Goal: Task Accomplishment & Management: Manage account settings

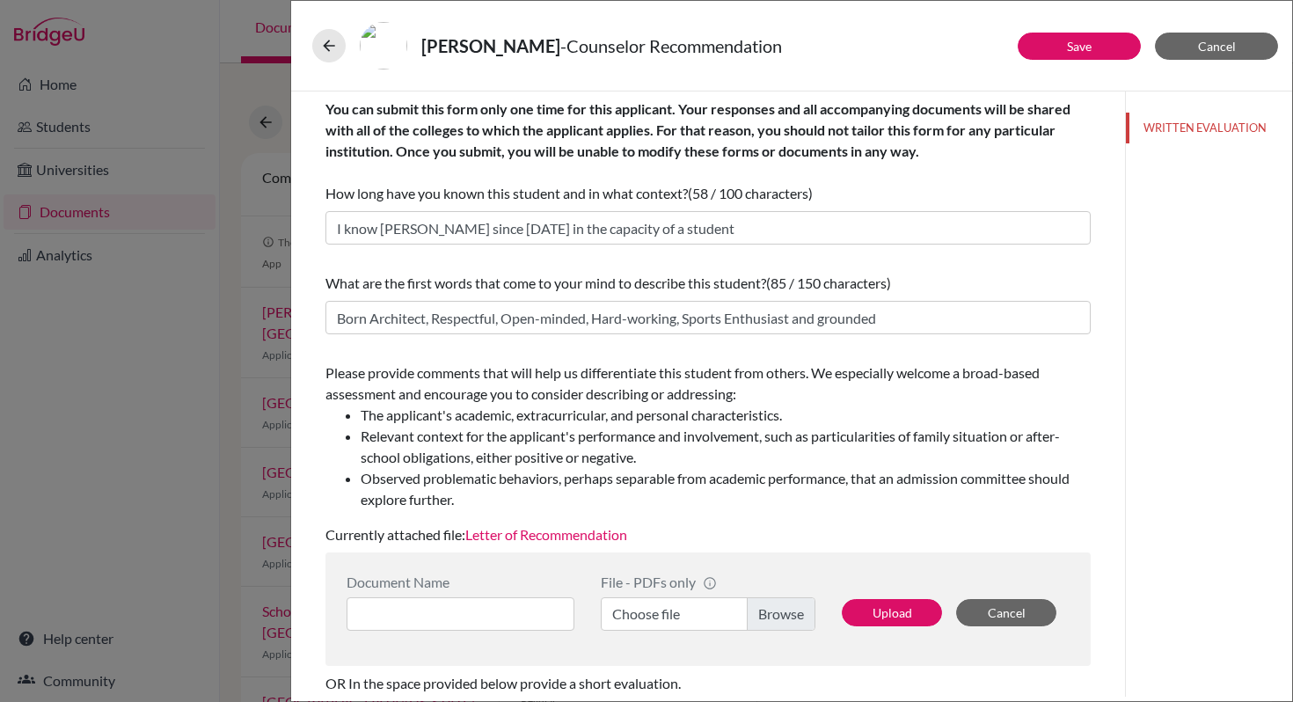
scroll to position [151, 0]
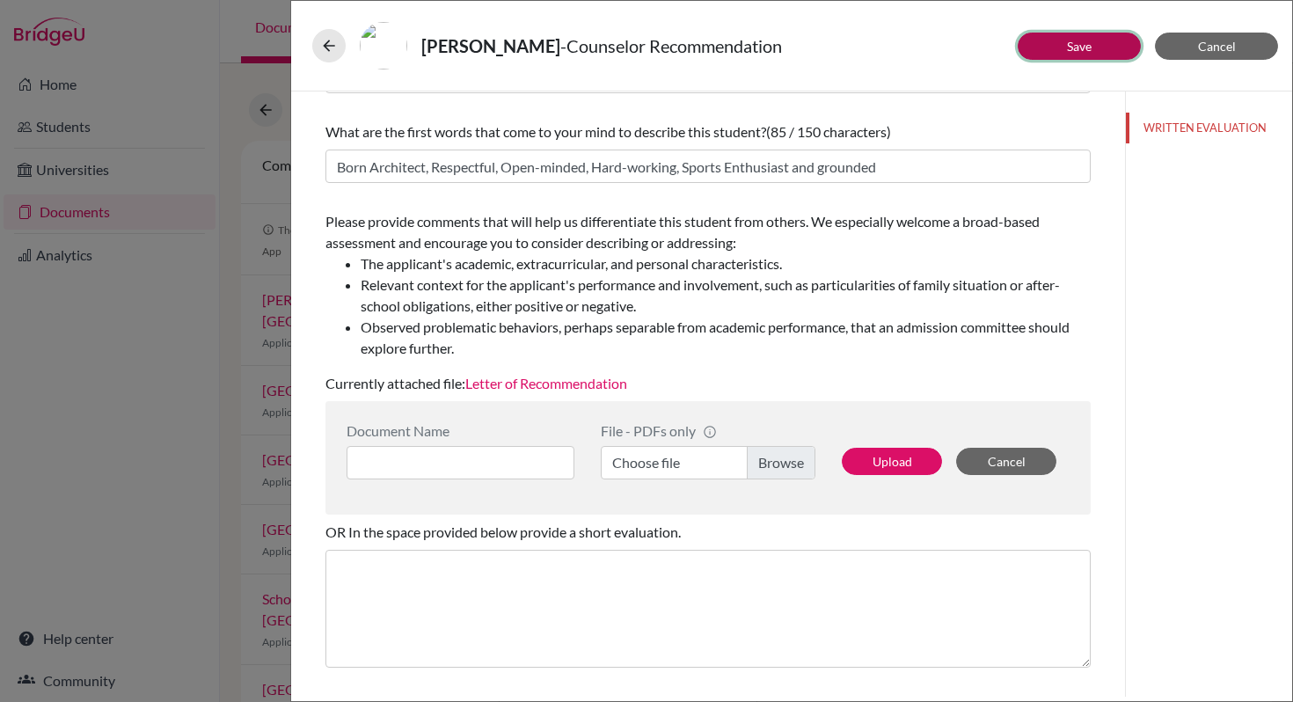
click at [1115, 52] on button "Save" at bounding box center [1079, 46] width 123 height 27
click at [331, 49] on icon at bounding box center [329, 46] width 18 height 18
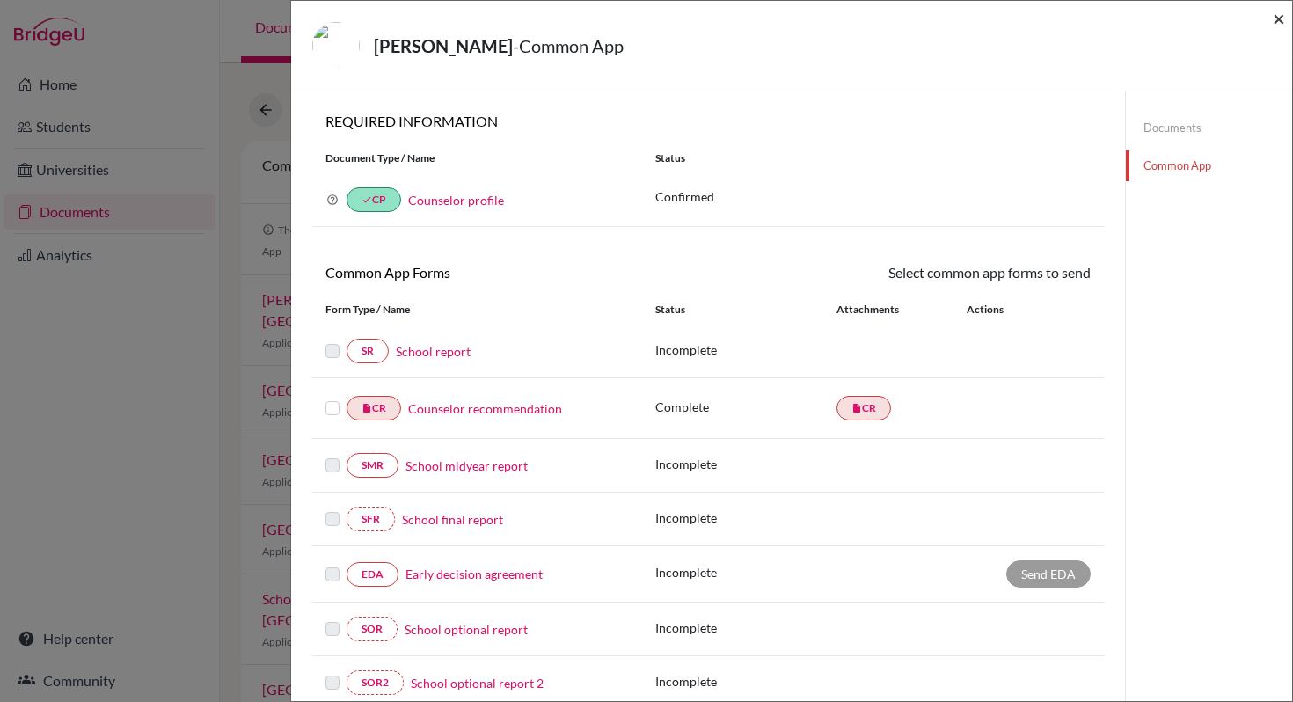
click at [1282, 21] on span "×" at bounding box center [1279, 18] width 12 height 26
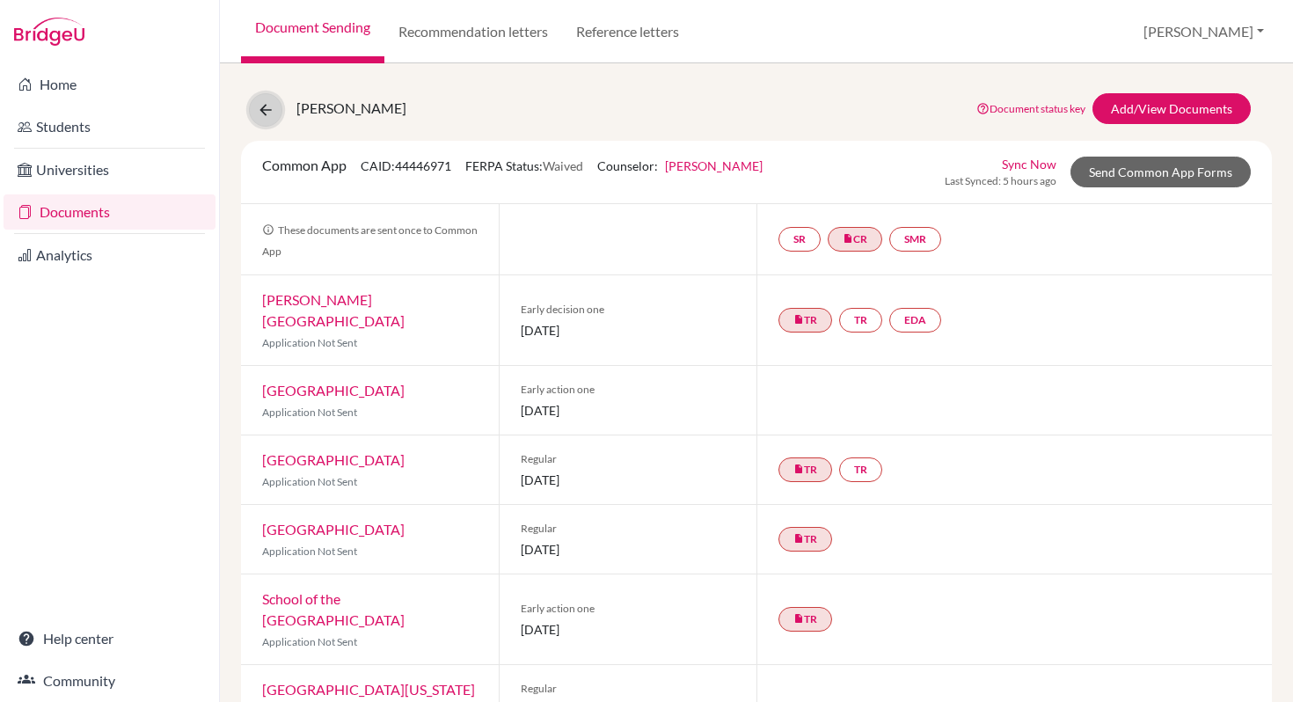
click at [266, 114] on icon at bounding box center [266, 110] width 18 height 18
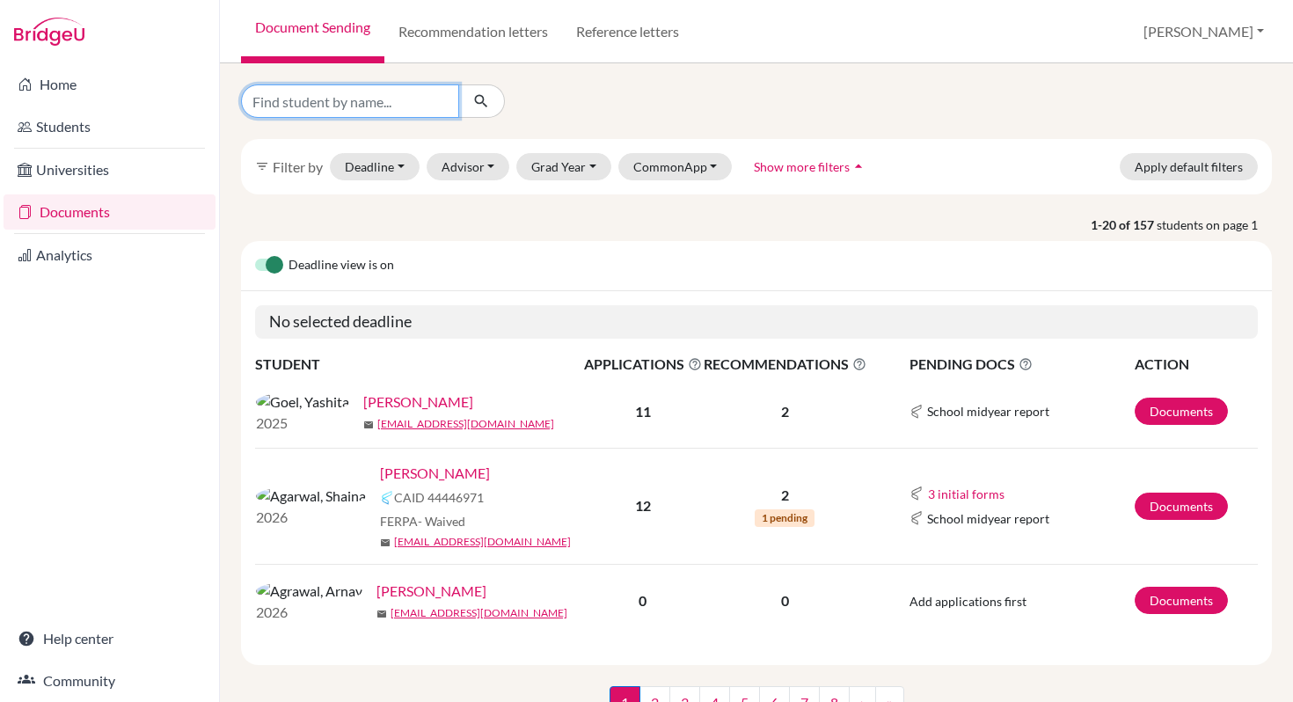
click at [334, 106] on input "Find student by name..." at bounding box center [350, 100] width 218 height 33
type input "[PERSON_NAME]"
click at [483, 100] on icon "submit" at bounding box center [481, 101] width 18 height 18
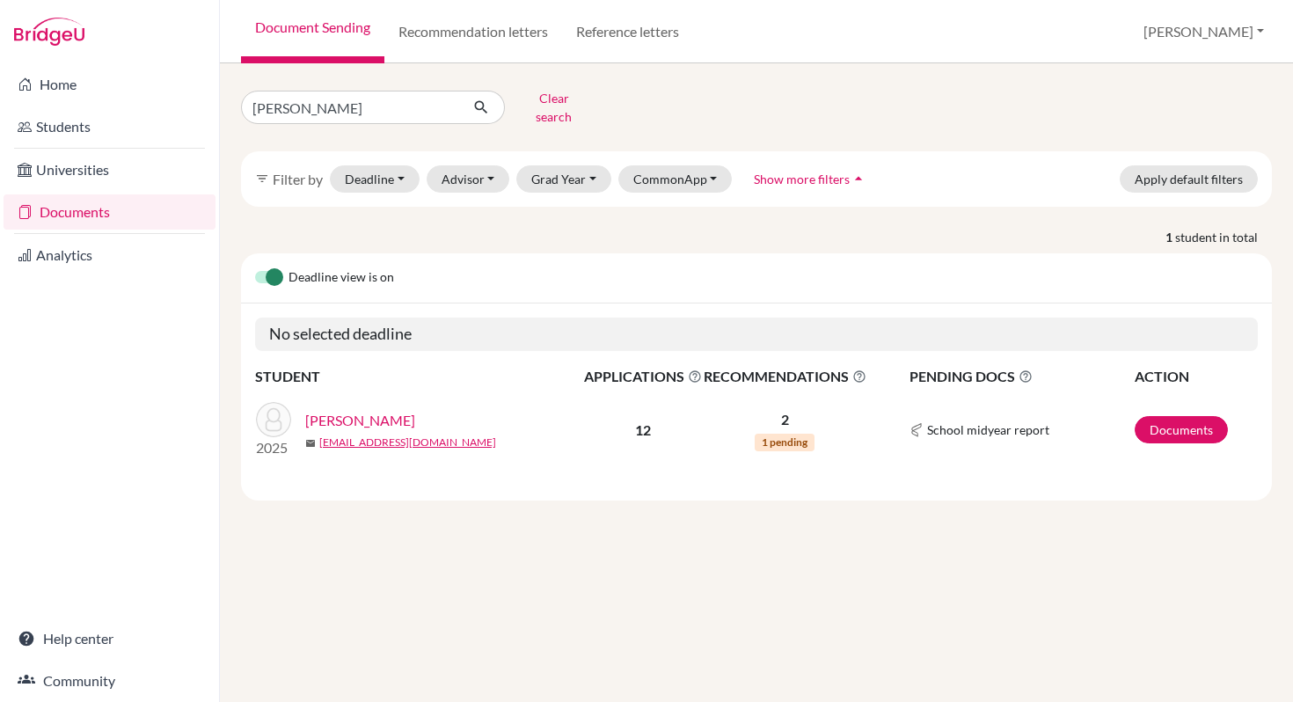
click at [384, 415] on link "[PERSON_NAME]" at bounding box center [360, 420] width 110 height 21
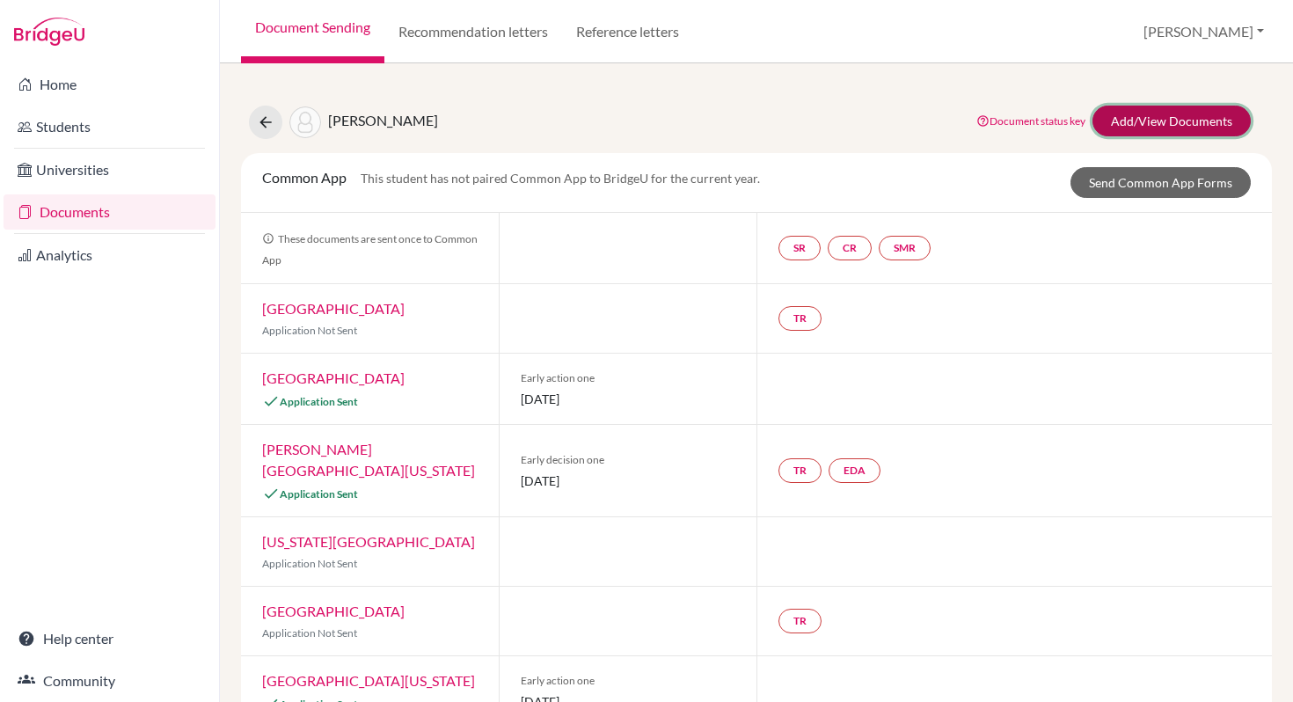
click at [1152, 124] on link "Add/View Documents" at bounding box center [1172, 121] width 158 height 31
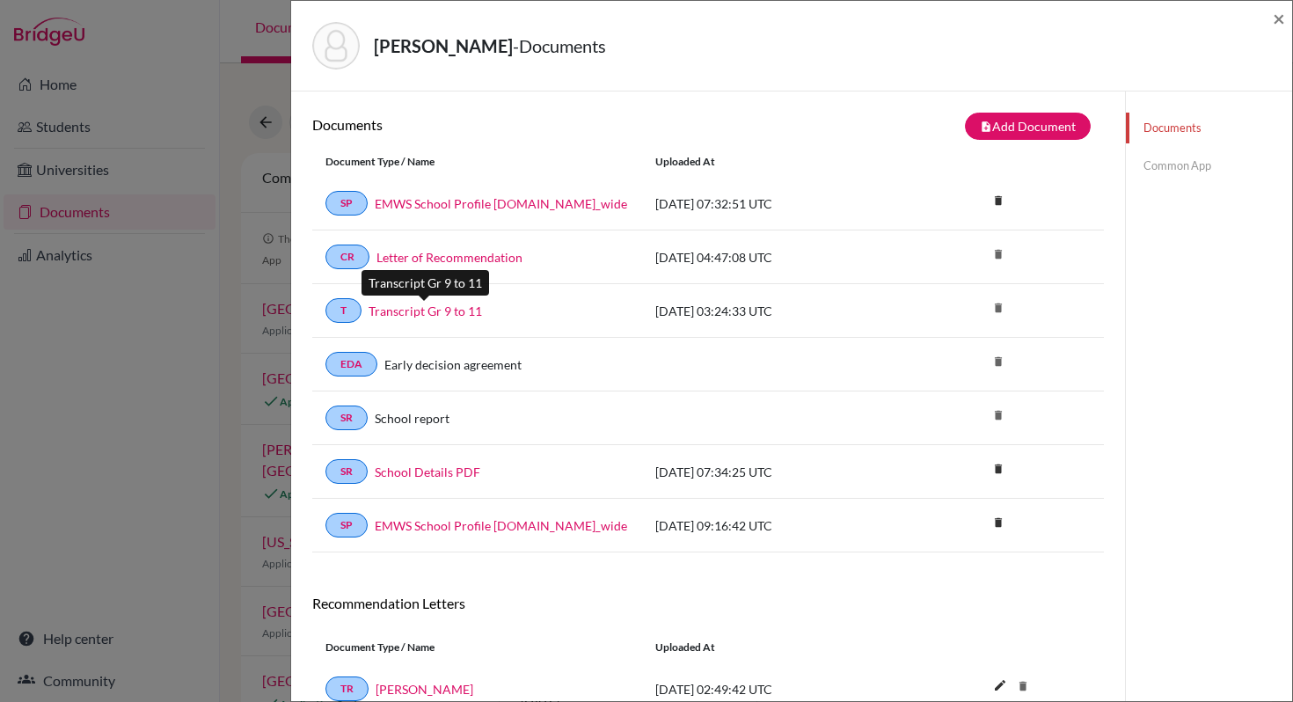
click at [468, 311] on link "Transcript Gr 9 to 11" at bounding box center [425, 311] width 113 height 18
